Goal: Information Seeking & Learning: Learn about a topic

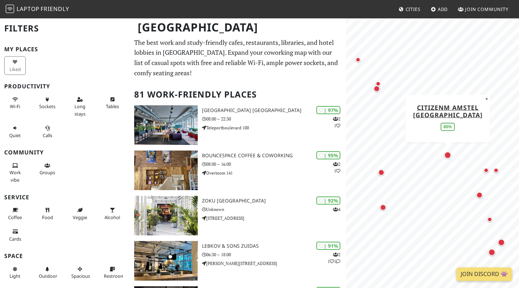
click at [450, 158] on div "Map marker" at bounding box center [448, 155] width 7 height 7
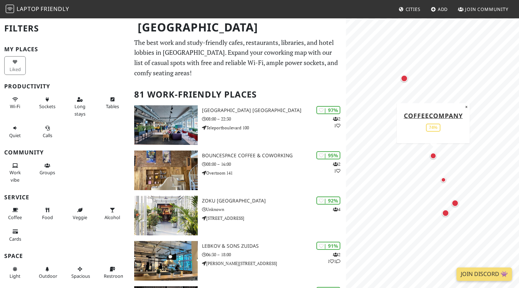
click at [434, 155] on div "Map marker" at bounding box center [433, 156] width 6 height 6
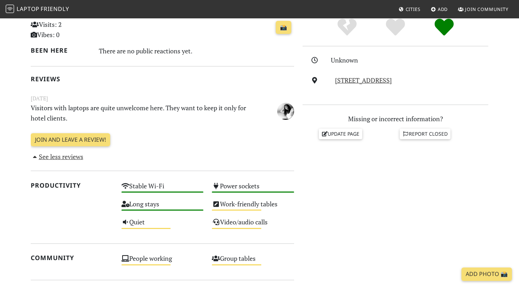
scroll to position [170, 0]
